Goal: Task Accomplishment & Management: Manage account settings

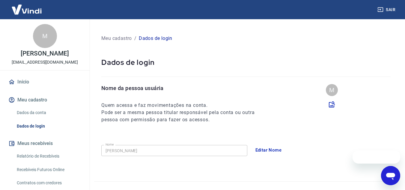
click at [188, 102] on h6 "Quem acessa e faz movimentações na conta." at bounding box center [183, 105] width 164 height 7
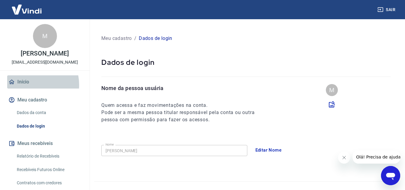
click at [27, 88] on link "Início" at bounding box center [44, 81] width 75 height 13
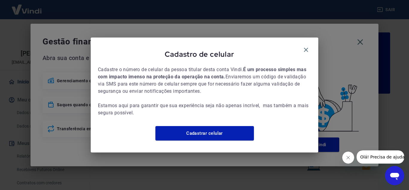
click at [306, 45] on div "Cadastro de celular" at bounding box center [204, 55] width 213 height 21
click at [306, 48] on icon "button" at bounding box center [306, 50] width 4 height 4
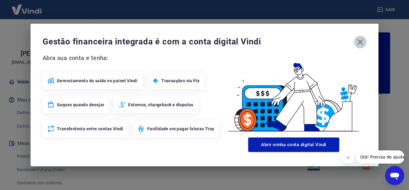
click at [360, 40] on icon "button" at bounding box center [361, 42] width 10 height 10
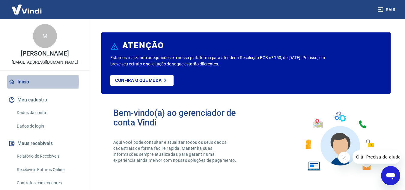
click at [22, 88] on link "Início" at bounding box center [44, 81] width 75 height 13
click at [29, 87] on link "Início" at bounding box center [44, 81] width 75 height 13
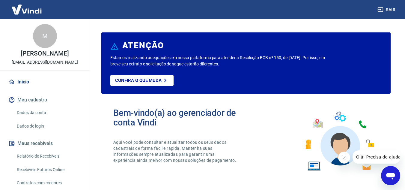
click at [49, 38] on div "M" at bounding box center [45, 36] width 24 height 24
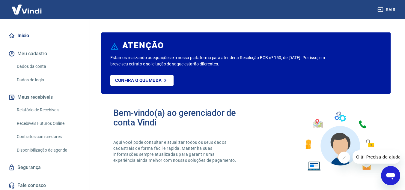
scroll to position [55, 0]
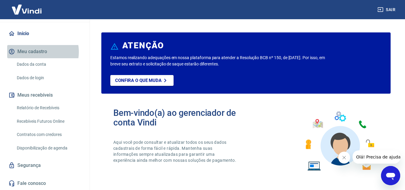
click at [36, 52] on button "Meu cadastro" at bounding box center [44, 51] width 75 height 13
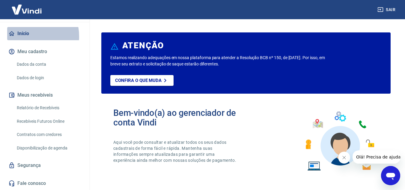
click at [23, 37] on link "Início" at bounding box center [44, 33] width 75 height 13
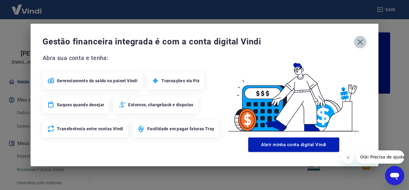
click at [358, 43] on icon "button" at bounding box center [361, 42] width 10 height 10
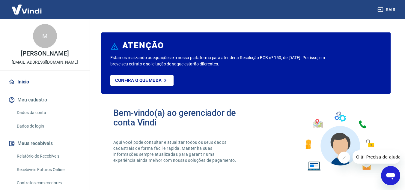
click at [341, 138] on img at bounding box center [339, 141] width 78 height 66
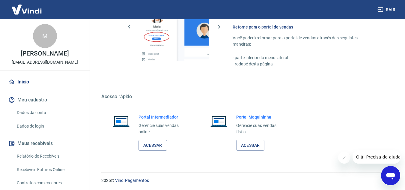
scroll to position [364, 0]
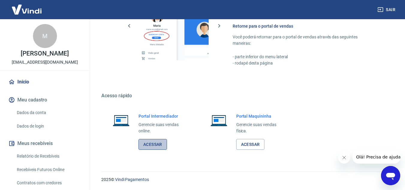
click at [155, 145] on link "Acessar" at bounding box center [152, 144] width 28 height 11
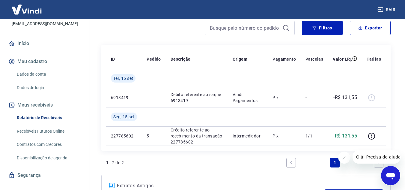
scroll to position [55, 0]
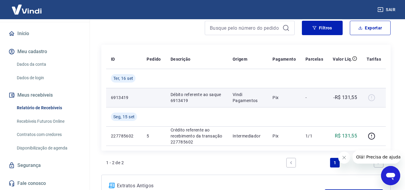
click at [346, 96] on p "-R$ 131,55" at bounding box center [345, 97] width 24 height 7
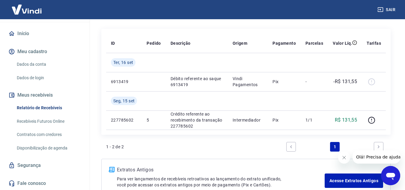
scroll to position [70, 0]
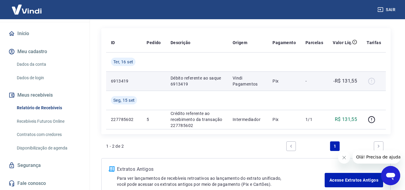
click at [191, 84] on p "Débito referente ao saque 6913419" at bounding box center [196, 81] width 52 height 12
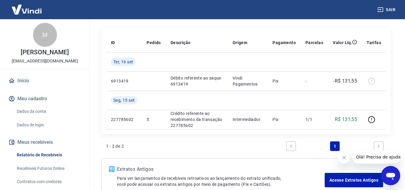
scroll to position [0, 0]
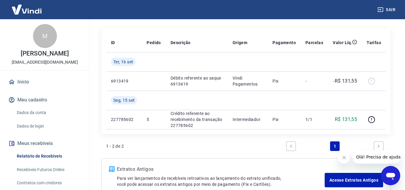
drag, startPoint x: 90, startPoint y: 32, endPoint x: 90, endPoint y: 93, distance: 61.1
click at [90, 93] on div "Início / Meus Recebíveis / Relatório de Recebíveis Relatório de Recebíveis Saib…" at bounding box center [246, 75] width 318 height 253
drag, startPoint x: 90, startPoint y: 93, endPoint x: 87, endPoint y: 107, distance: 13.7
click at [87, 107] on div "Sair M [PERSON_NAME] dos santos [EMAIL_ADDRESS][DOMAIN_NAME] Início Meu cadastr…" at bounding box center [202, 25] width 405 height 190
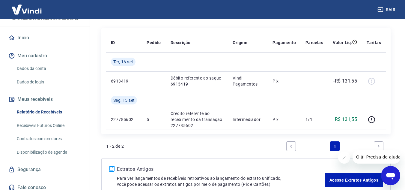
scroll to position [55, 0]
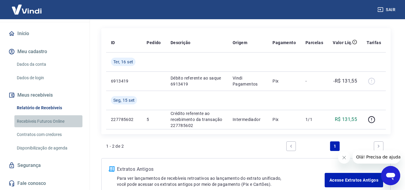
click at [54, 120] on link "Recebíveis Futuros Online" at bounding box center [48, 121] width 68 height 12
